Goal: Task Accomplishment & Management: Manage account settings

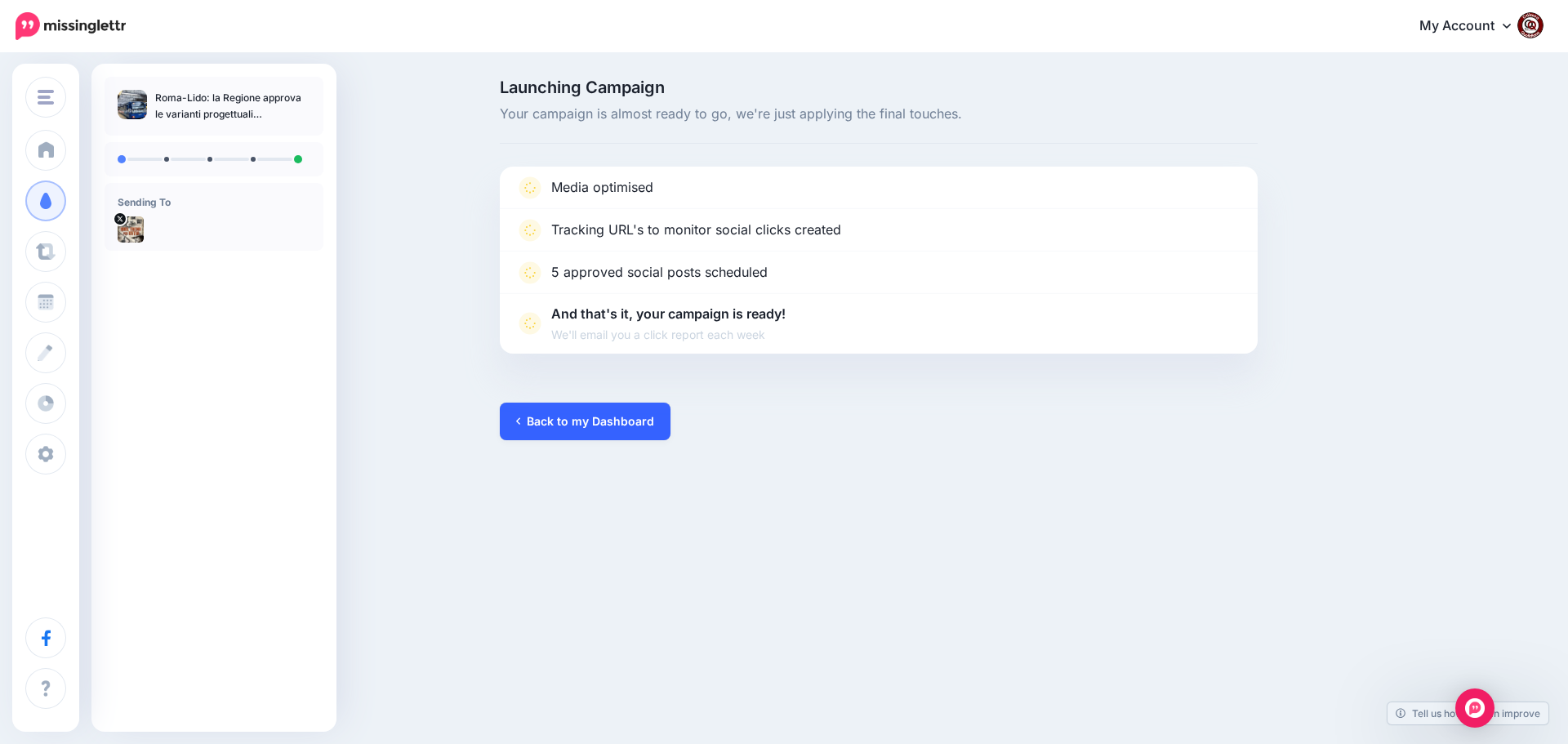
click at [568, 429] on link "Back to my Dashboard" at bounding box center [585, 421] width 171 height 38
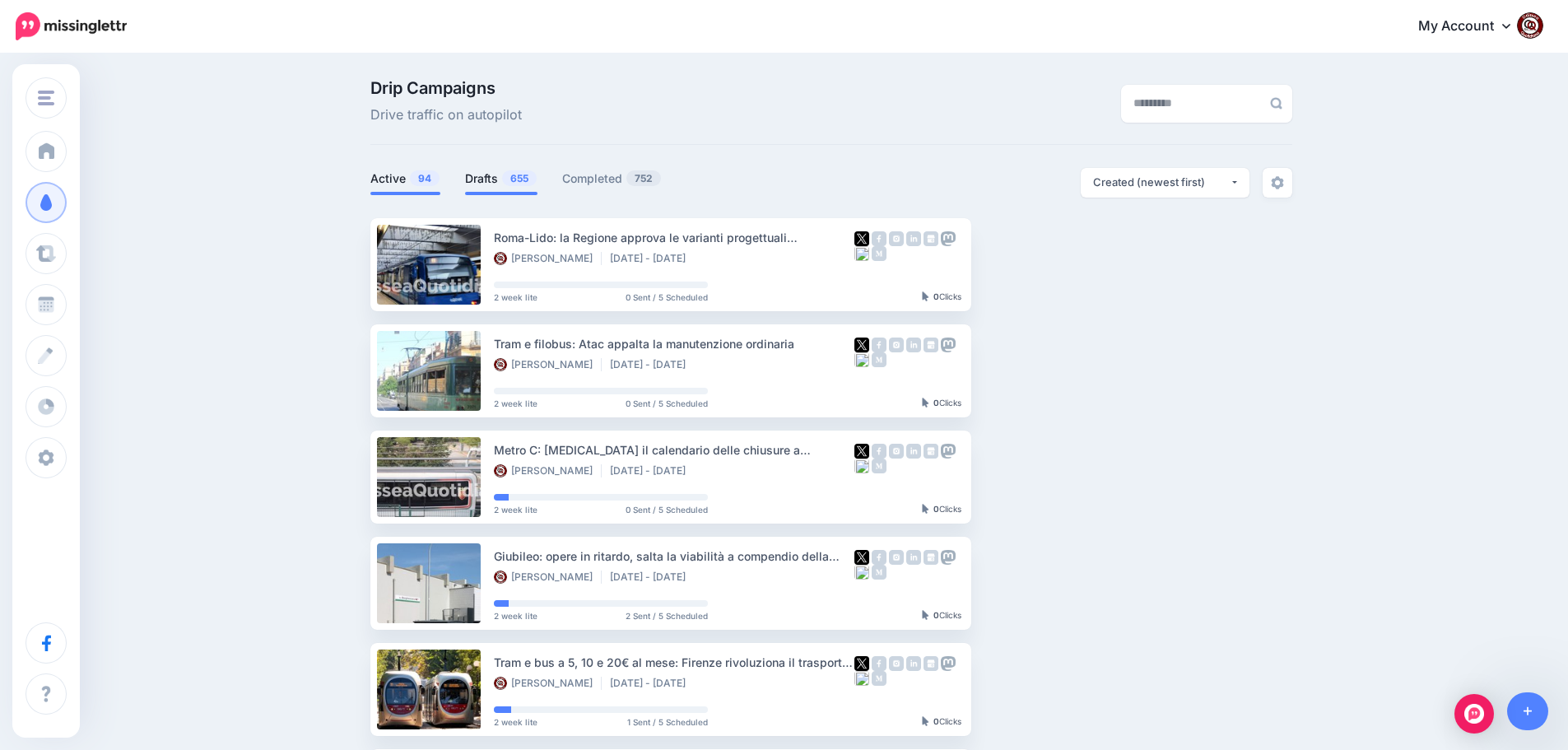
click at [516, 175] on span "655" at bounding box center [519, 178] width 34 height 16
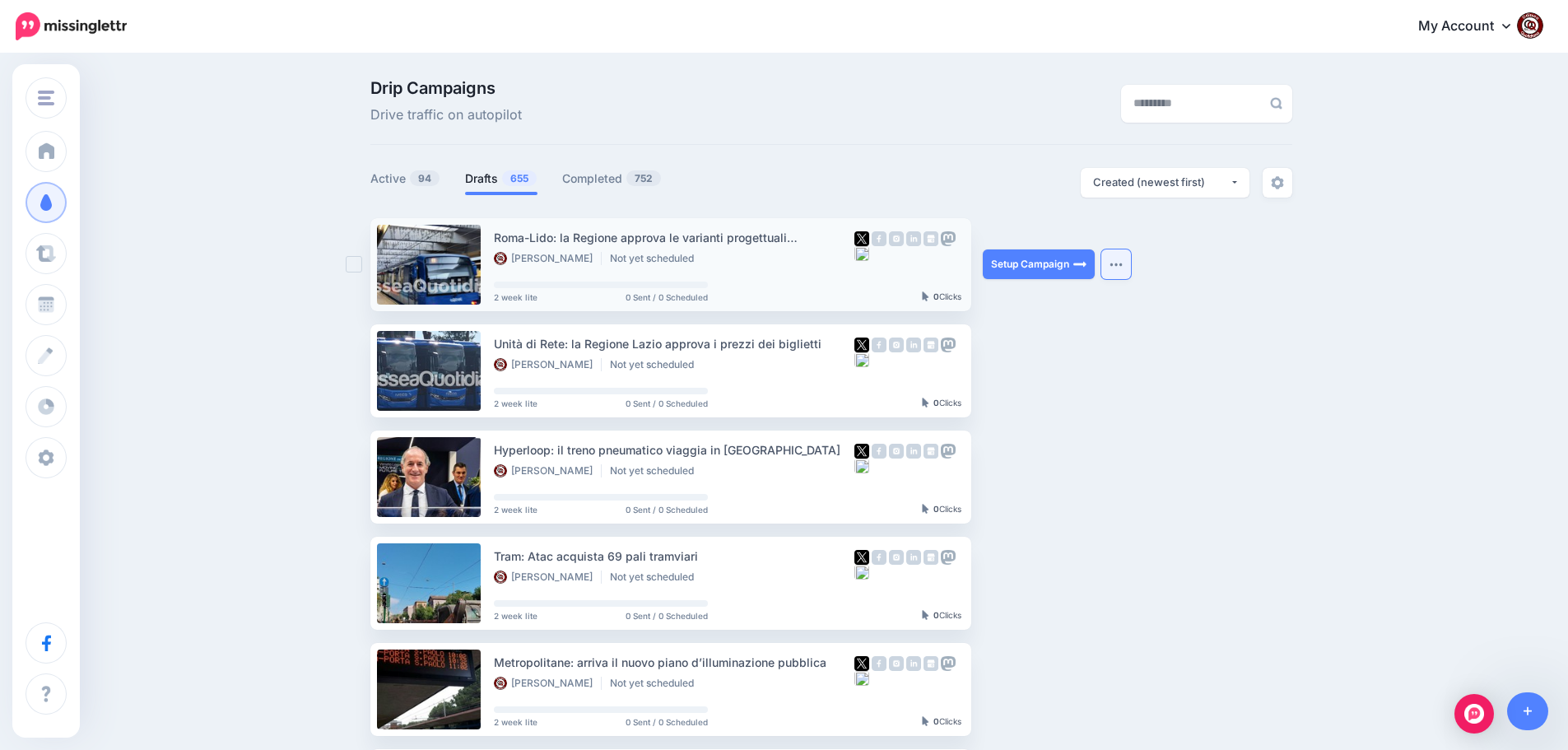
click at [1128, 268] on button "button" at bounding box center [1116, 264] width 30 height 30
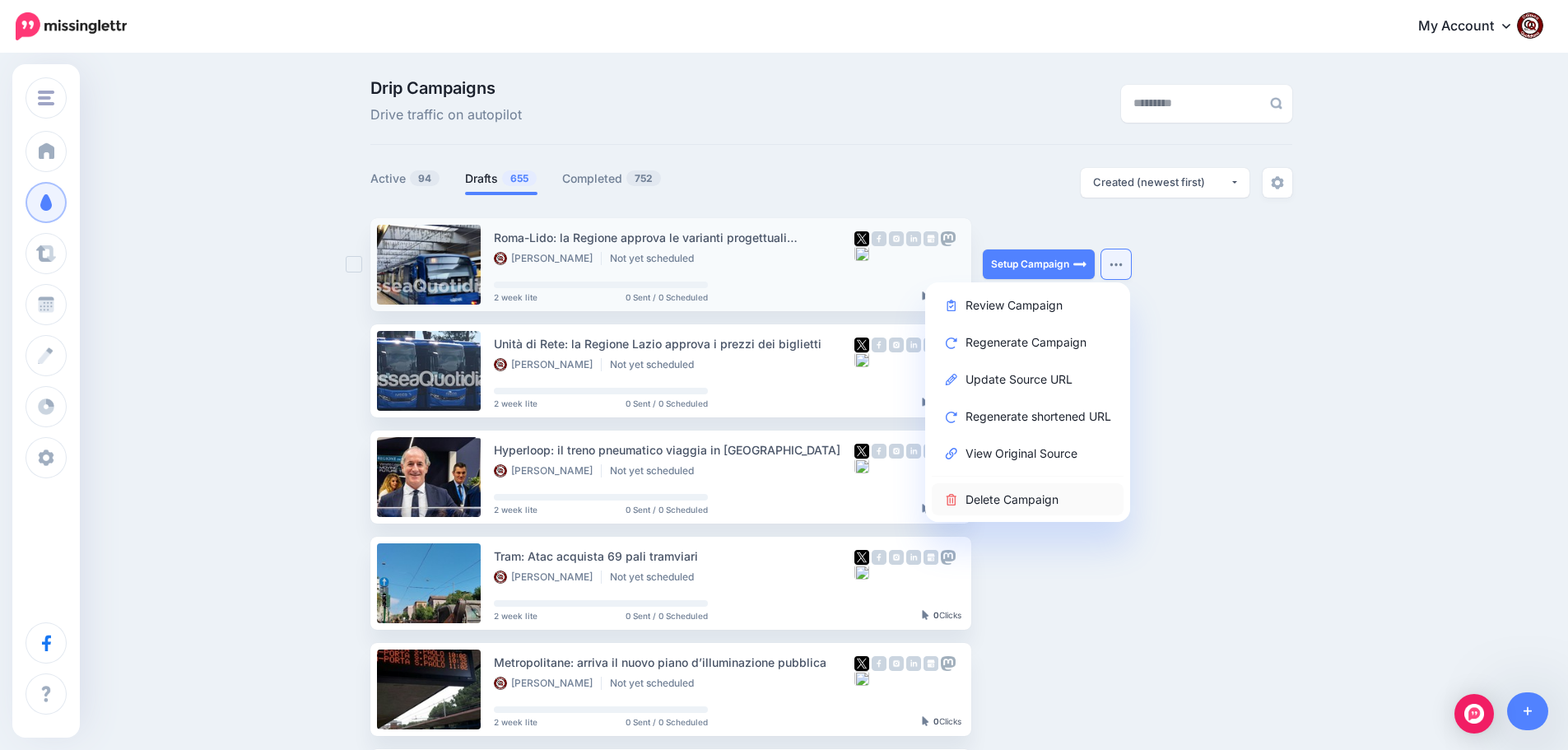
click at [1017, 495] on link "Delete Campaign" at bounding box center [1027, 499] width 192 height 32
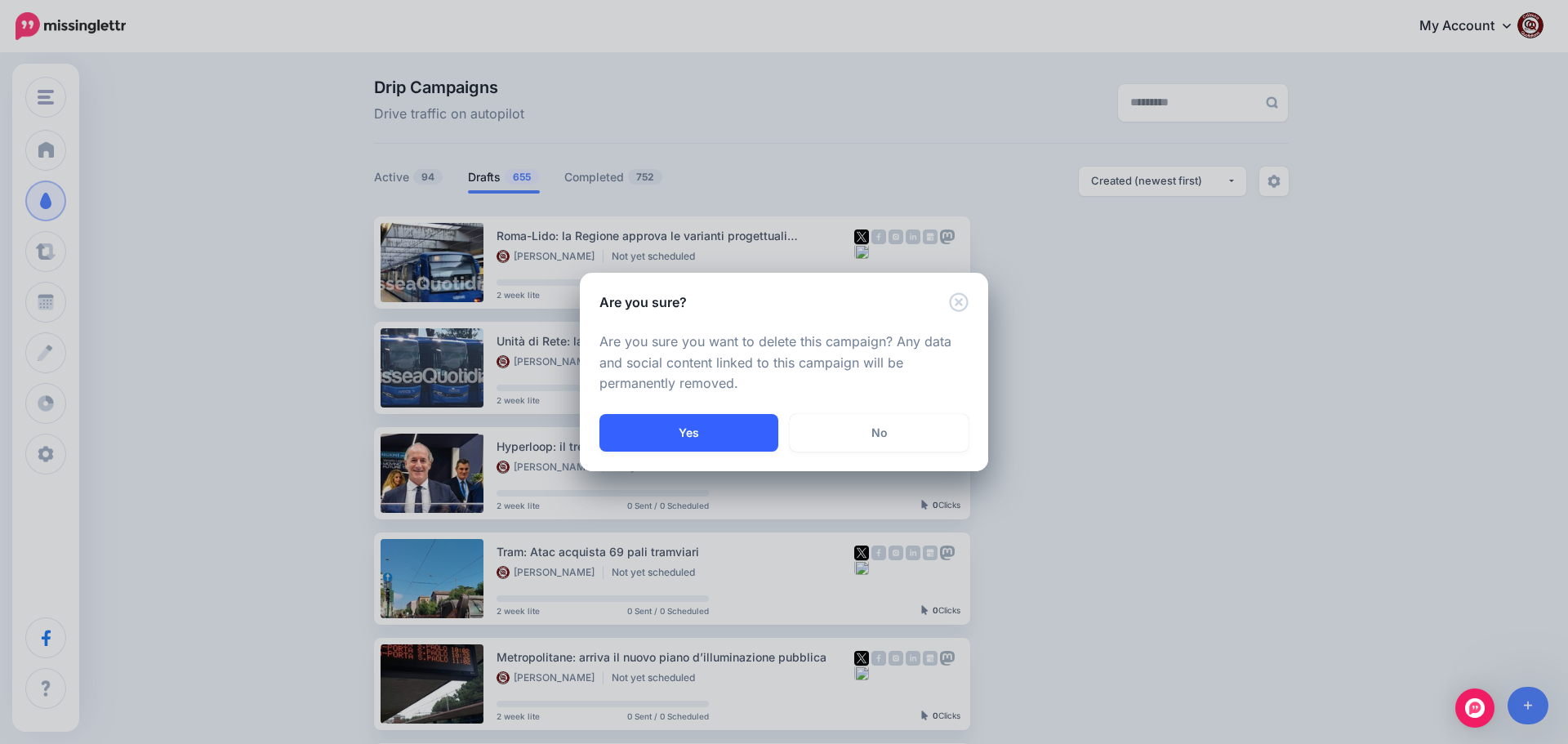
click at [692, 428] on button "Yes" at bounding box center [689, 432] width 179 height 38
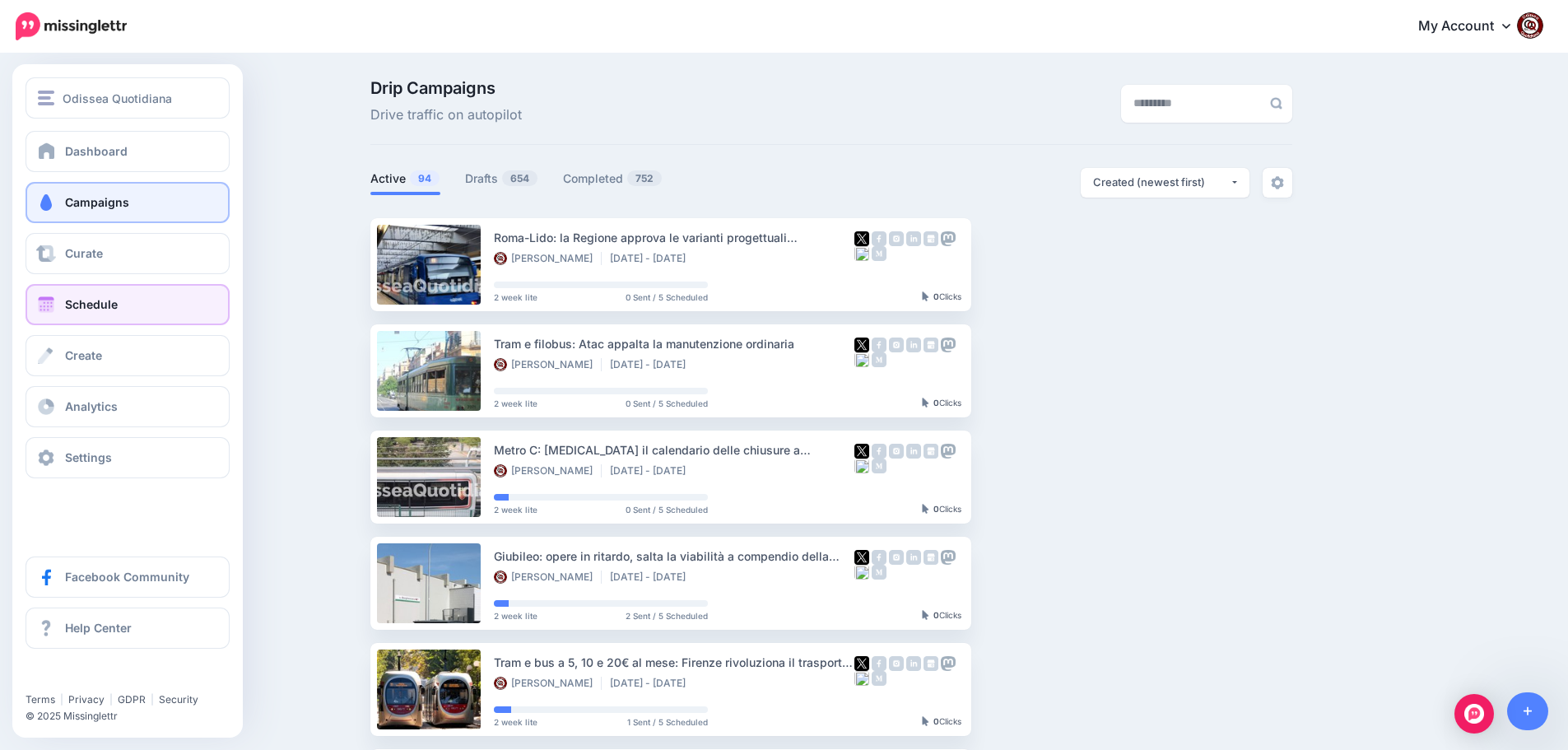
click at [81, 300] on span "Schedule" at bounding box center [92, 304] width 53 height 14
